Goal: Check status: Check status

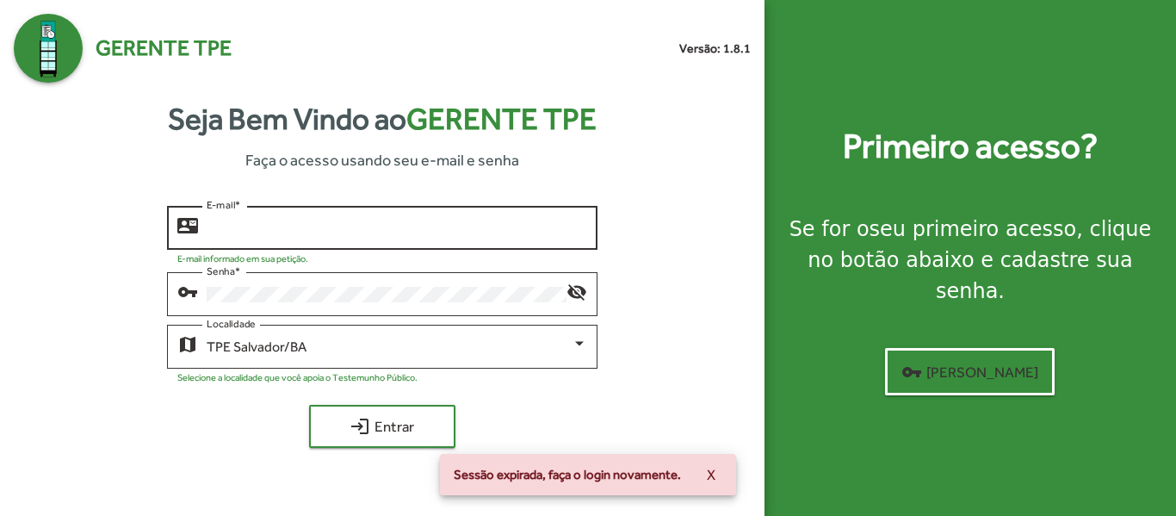
type input "**********"
click at [410, 236] on input "**********" at bounding box center [397, 227] width 380 height 15
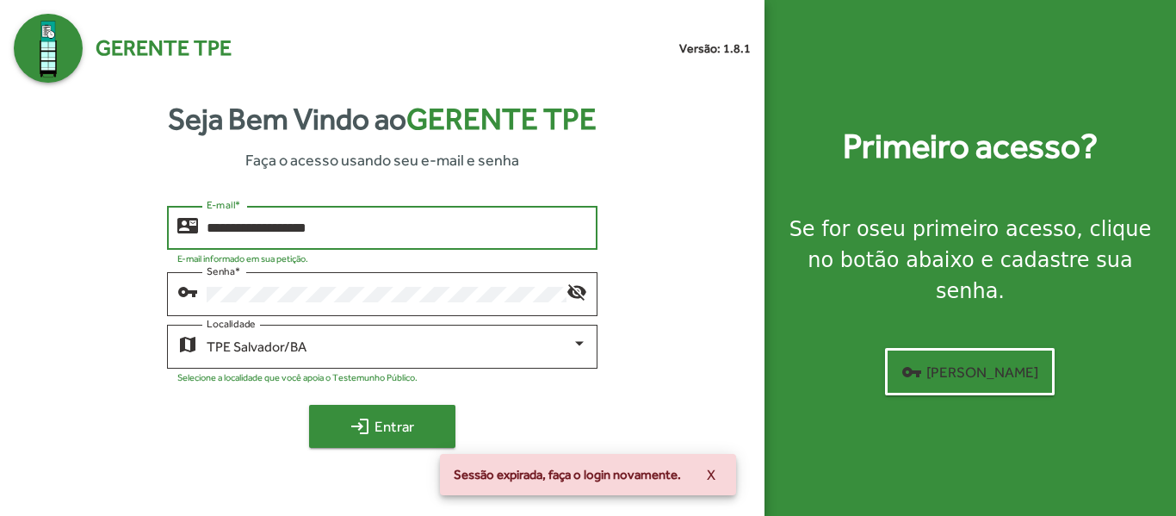
click at [413, 424] on span "login Entrar" at bounding box center [382, 426] width 115 height 31
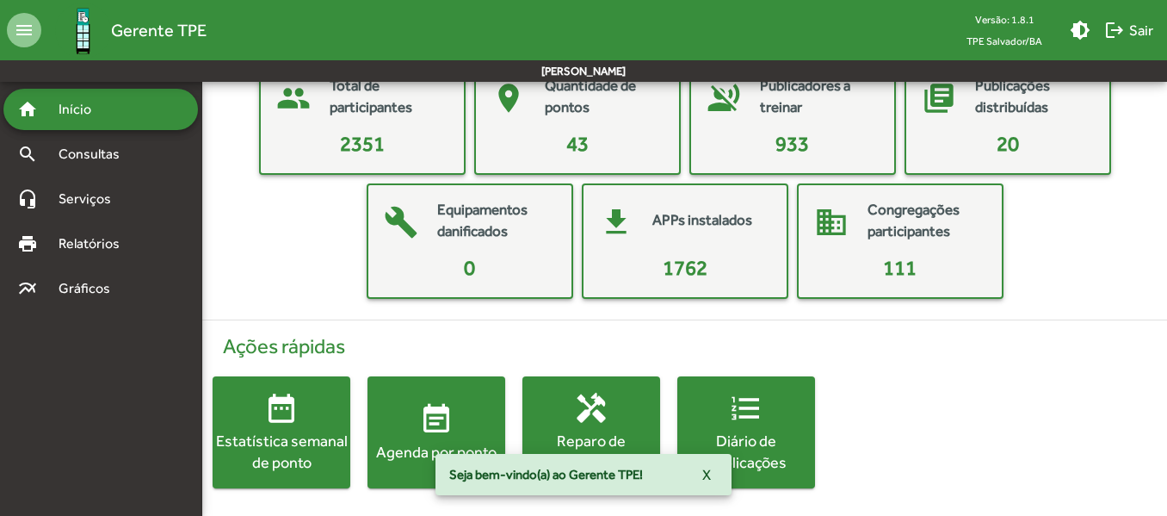
scroll to position [116, 0]
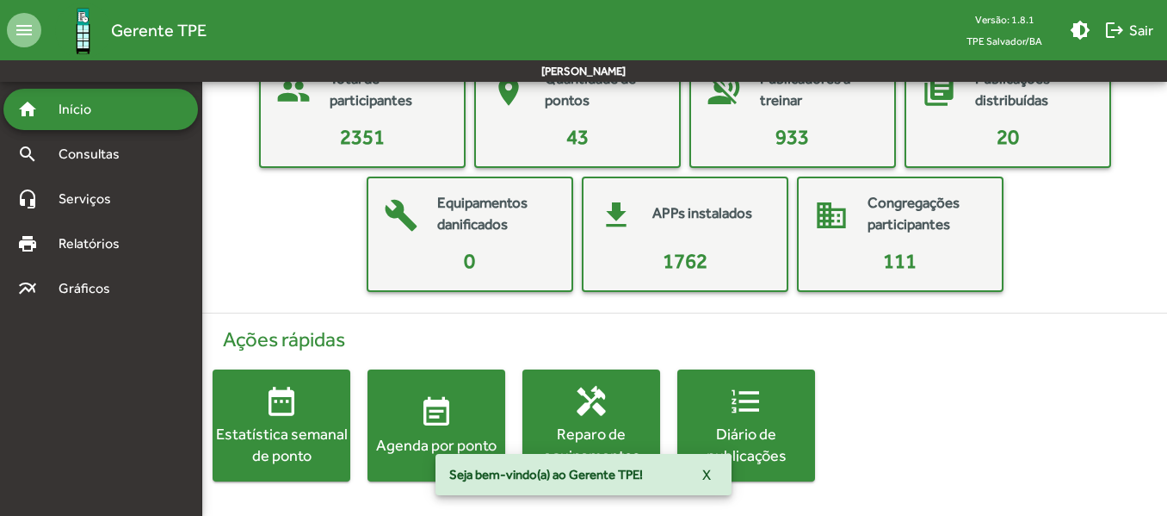
click at [424, 397] on mat-icon "event_note" at bounding box center [436, 412] width 34 height 34
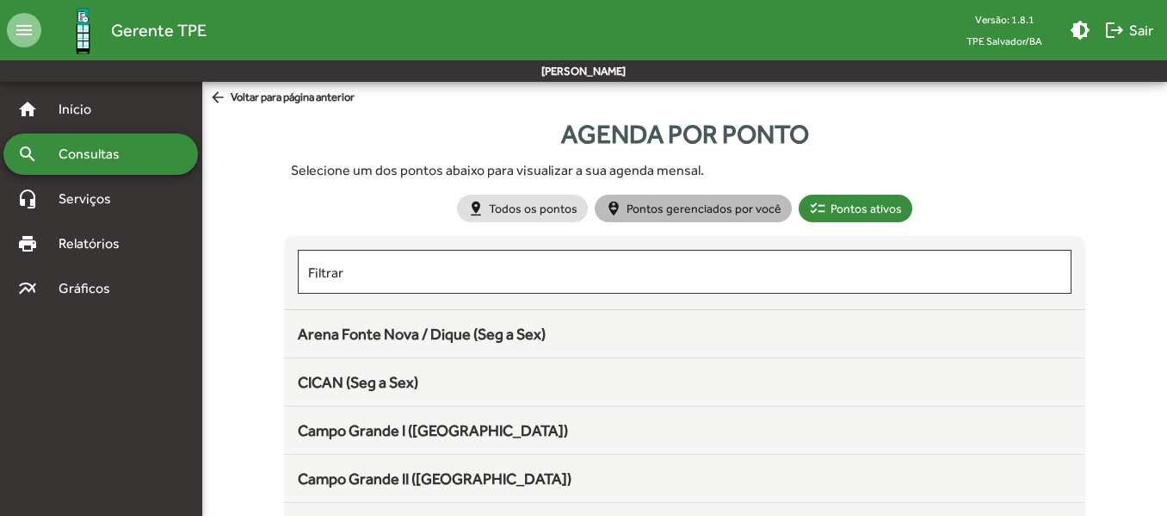
click at [705, 209] on mat-chip "person_pin_circle Pontos gerenciados por você" at bounding box center [693, 209] width 197 height 28
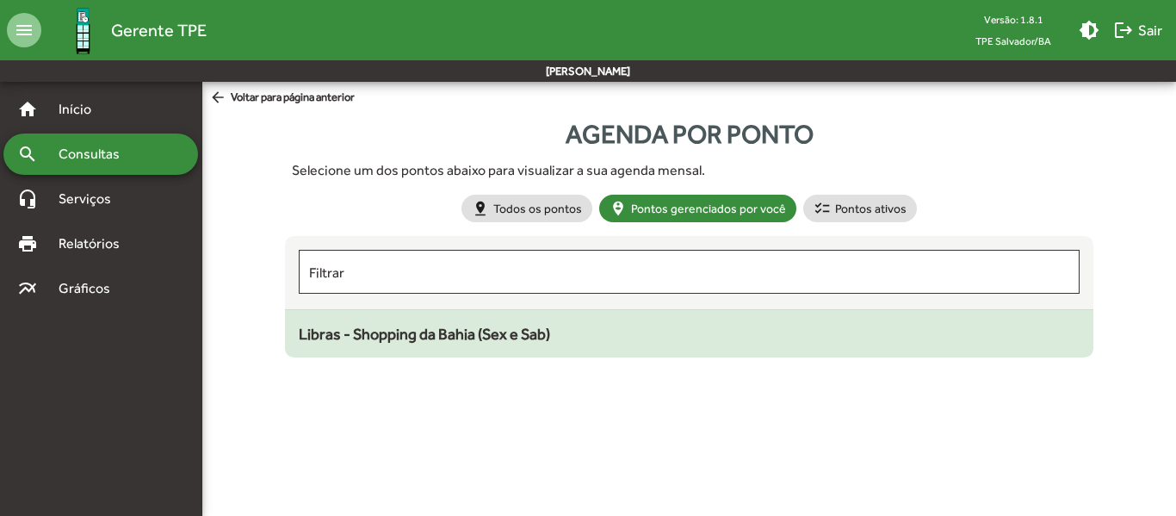
click at [507, 325] on span "Libras - Shopping da Bahia (Sex e Sab)" at bounding box center [424, 334] width 251 height 18
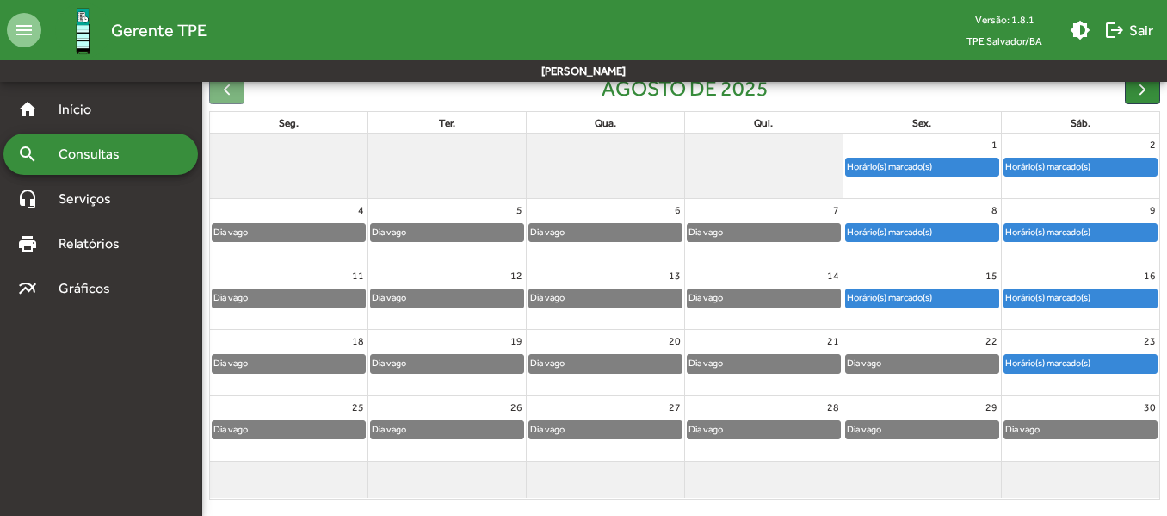
scroll to position [197, 0]
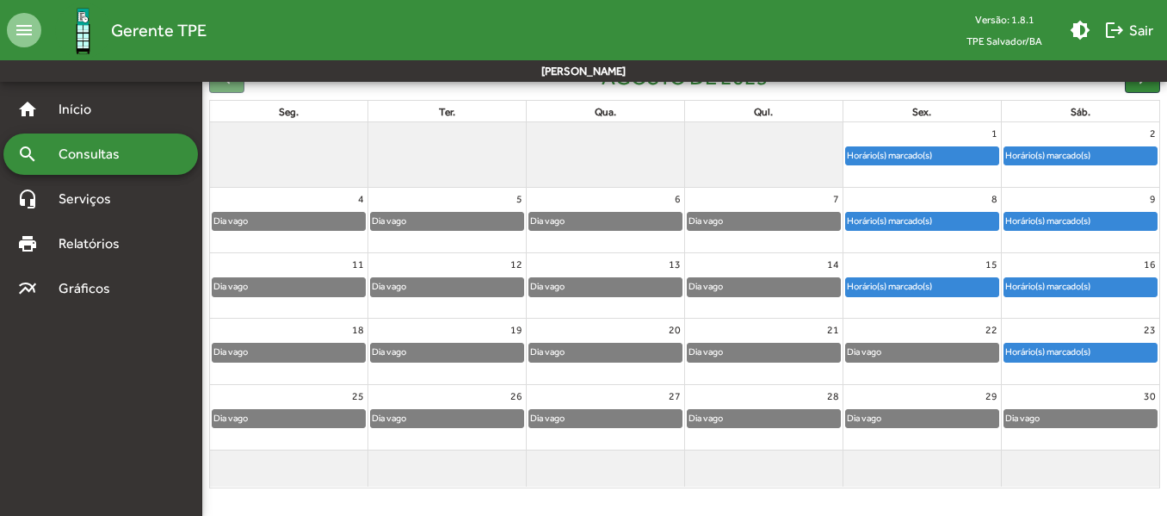
click at [938, 289] on div "Horário(s) marcado(s)" at bounding box center [922, 286] width 152 height 17
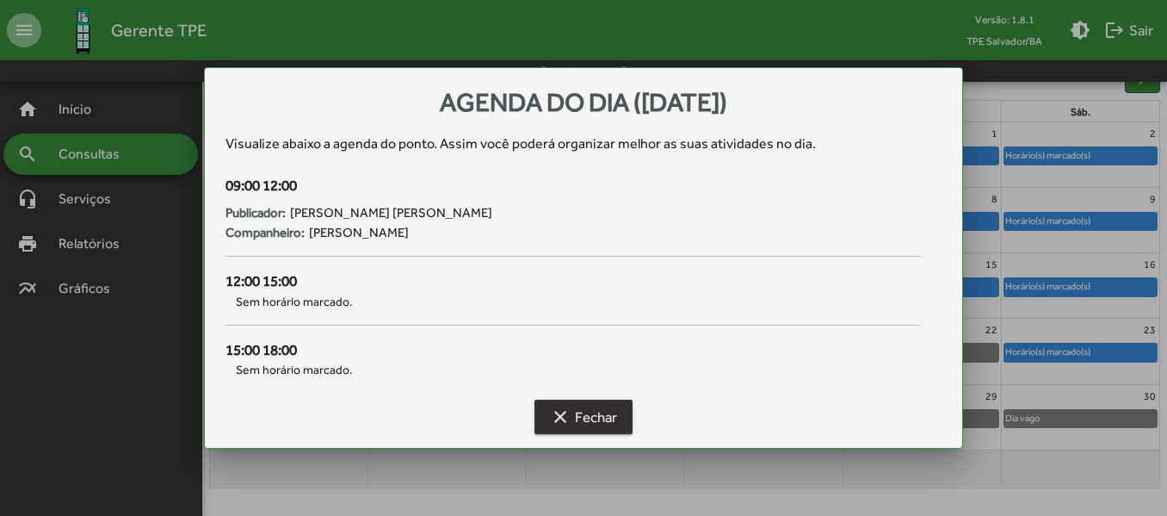
click at [572, 417] on span "clear Fechar" at bounding box center [583, 416] width 67 height 31
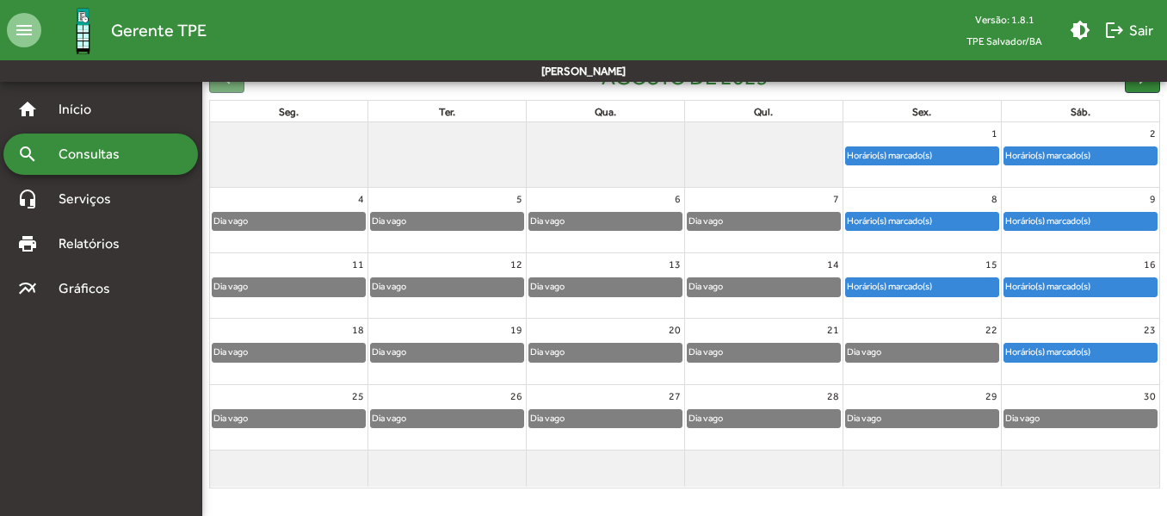
click at [1031, 294] on div "Horário(s) marcado(s)" at bounding box center [1047, 286] width 87 height 16
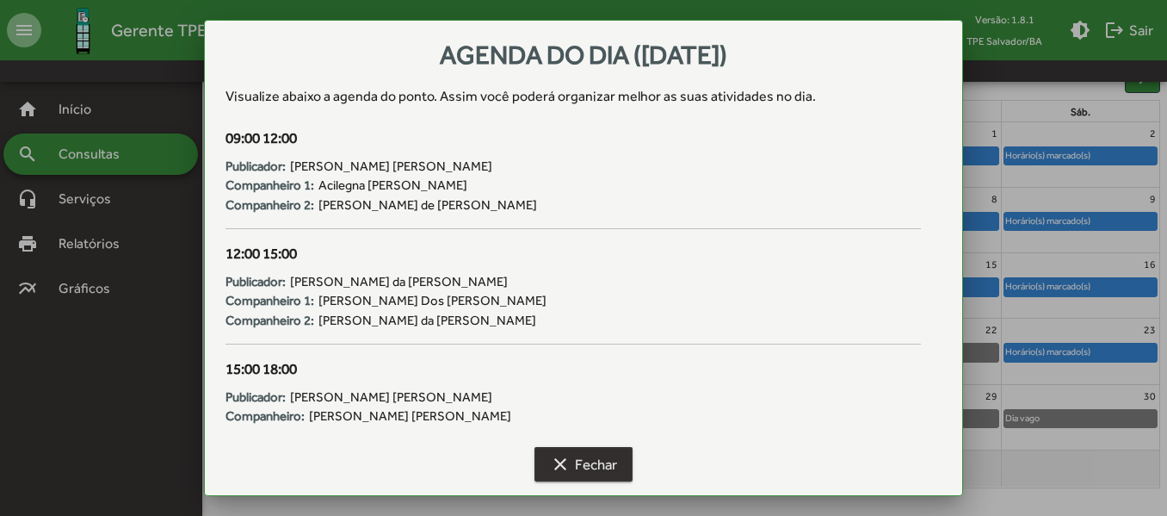
click at [608, 460] on span "clear Fechar" at bounding box center [583, 463] width 67 height 31
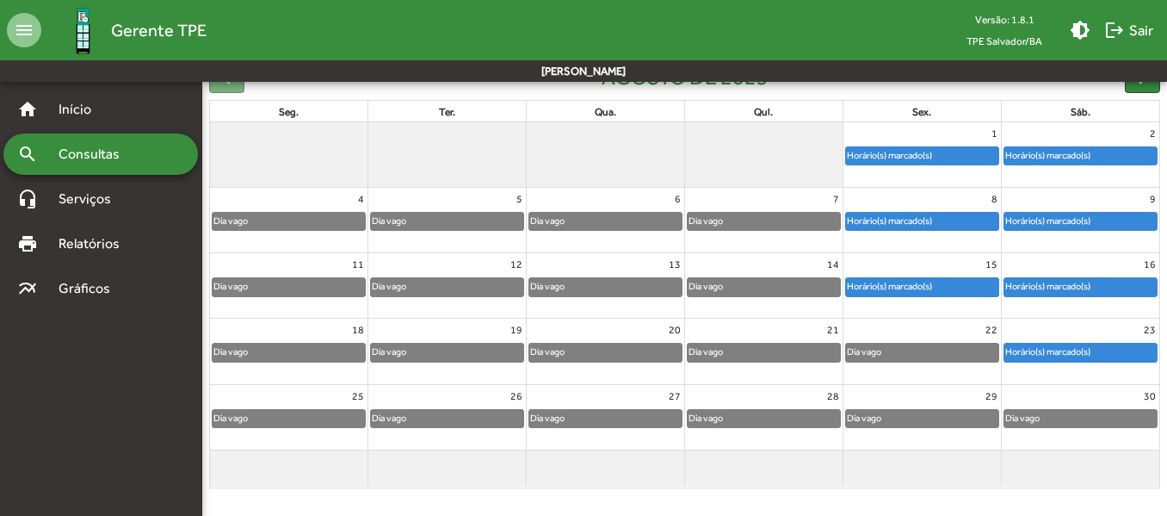
click at [926, 283] on div "Horário(s) marcado(s)" at bounding box center [889, 286] width 87 height 16
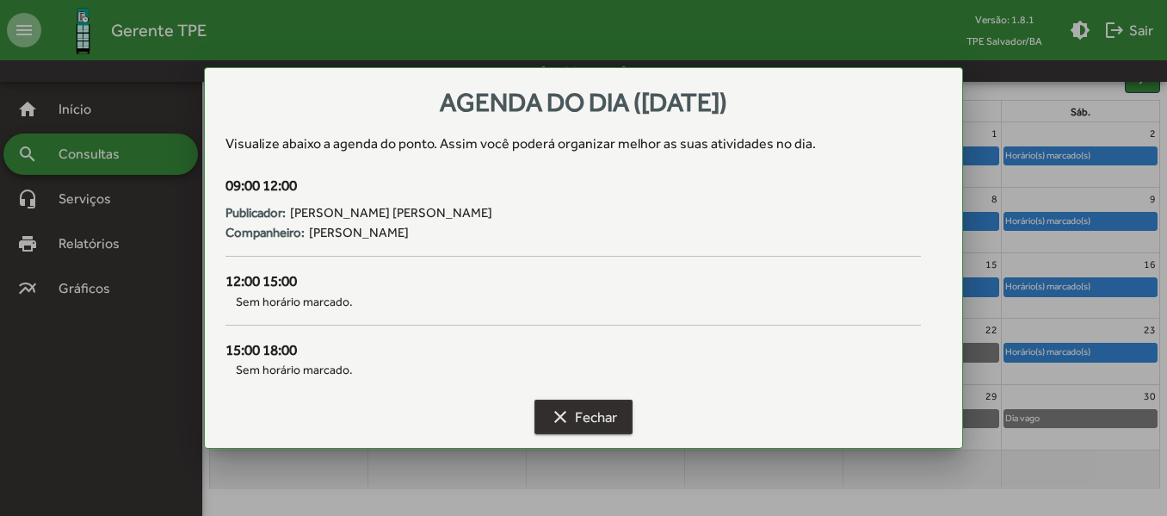
click at [589, 424] on span "clear Fechar" at bounding box center [583, 416] width 67 height 31
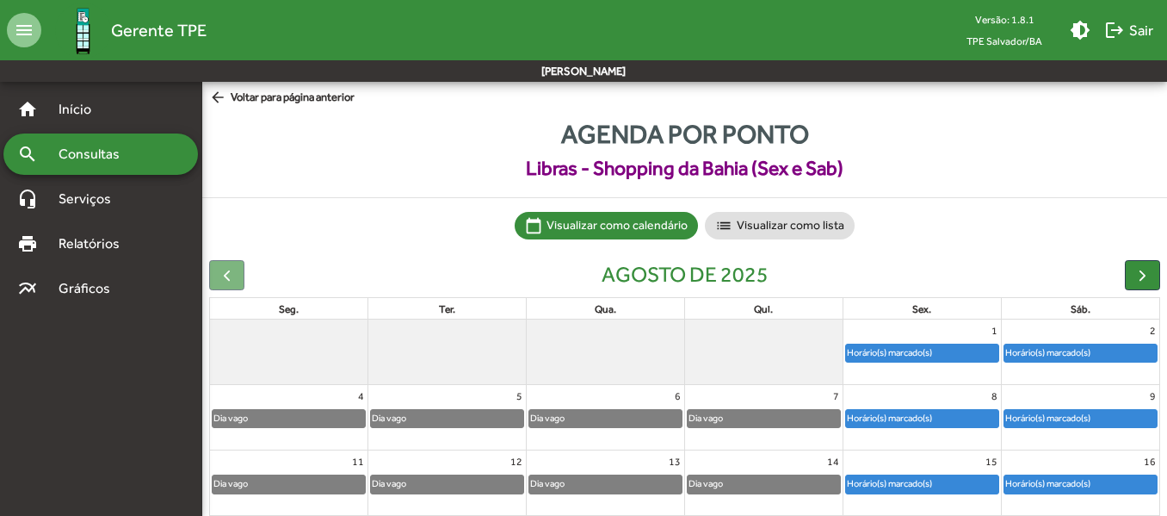
scroll to position [197, 0]
